Goal: Task Accomplishment & Management: Manage account settings

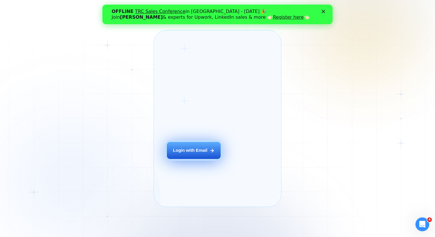
click at [198, 154] on div "Login with Email" at bounding box center [190, 150] width 35 height 6
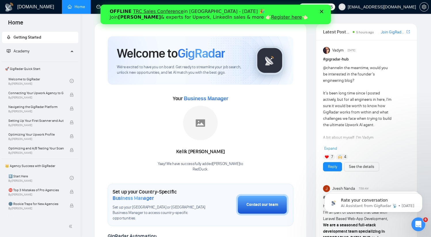
click at [321, 12] on polygon "Close" at bounding box center [321, 11] width 3 height 3
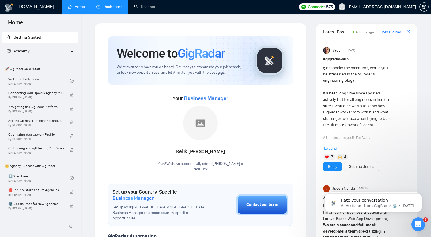
click at [105, 8] on link "Dashboard" at bounding box center [109, 6] width 26 height 5
